Goal: Task Accomplishment & Management: Manage account settings

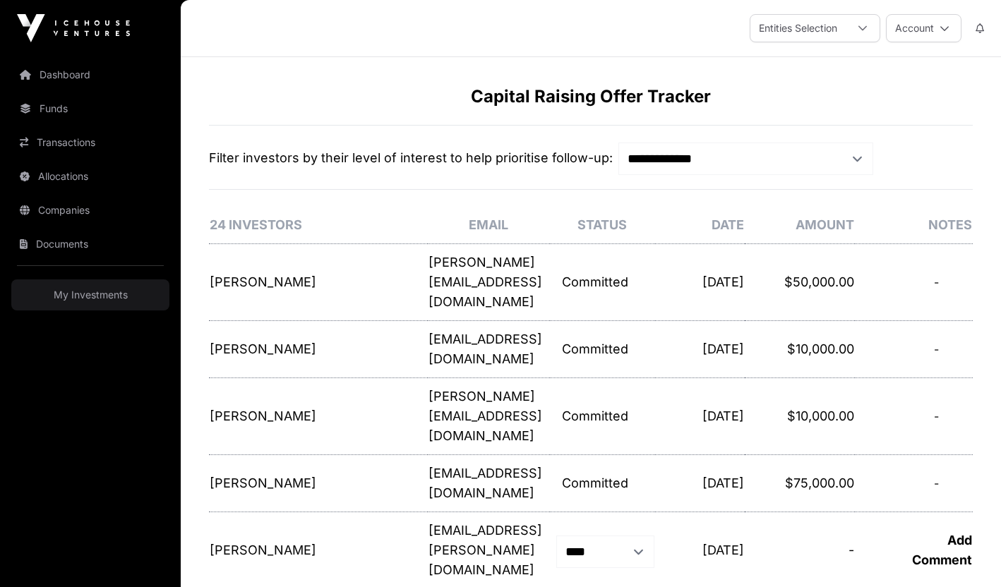
select select "*"
click at [92, 306] on link "My Investments" at bounding box center [90, 294] width 158 height 31
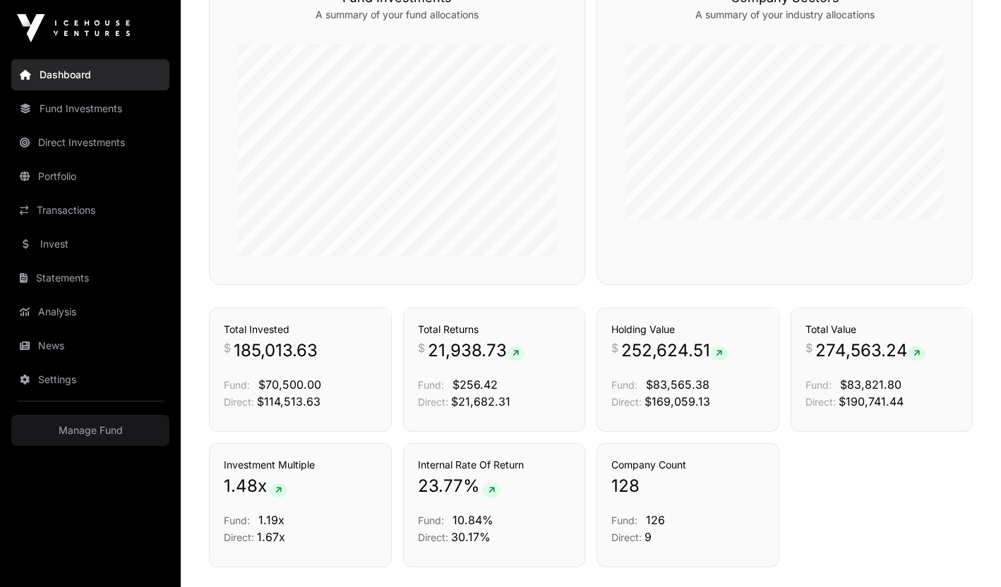
scroll to position [715, 0]
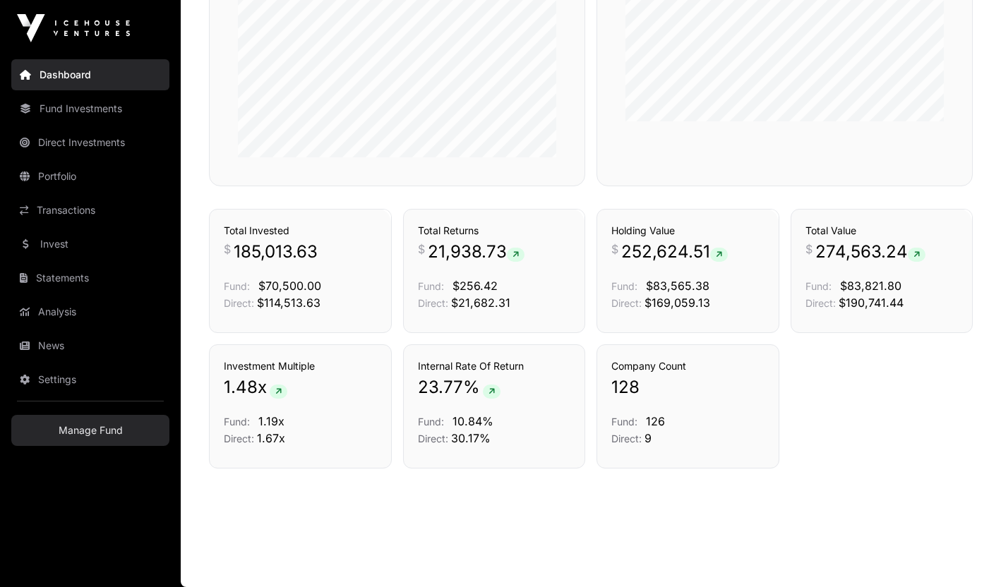
click at [90, 443] on link "Manage Fund" at bounding box center [90, 430] width 158 height 31
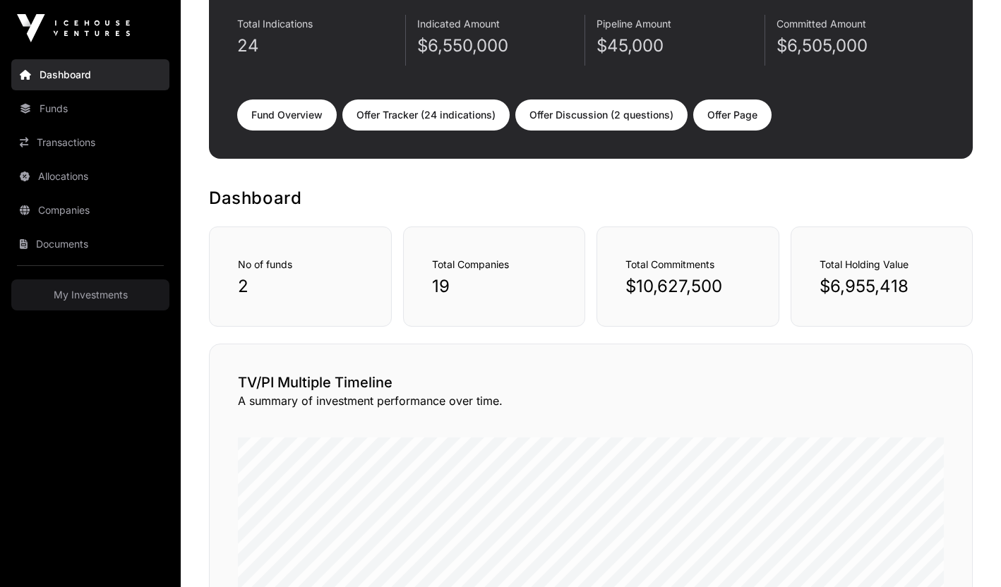
scroll to position [160, 0]
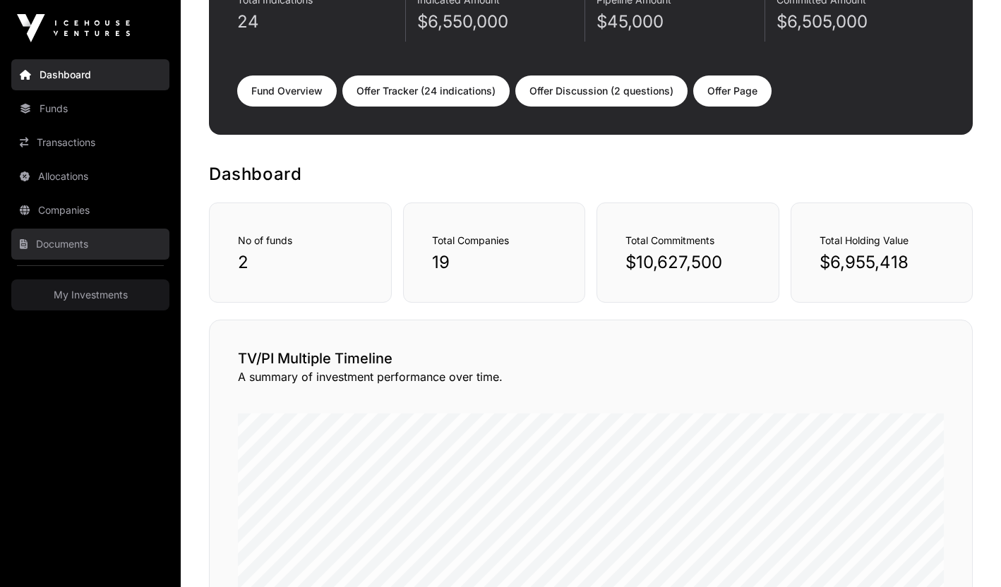
click at [80, 244] on link "Documents" at bounding box center [90, 244] width 158 height 31
